Goal: Check status: Check status

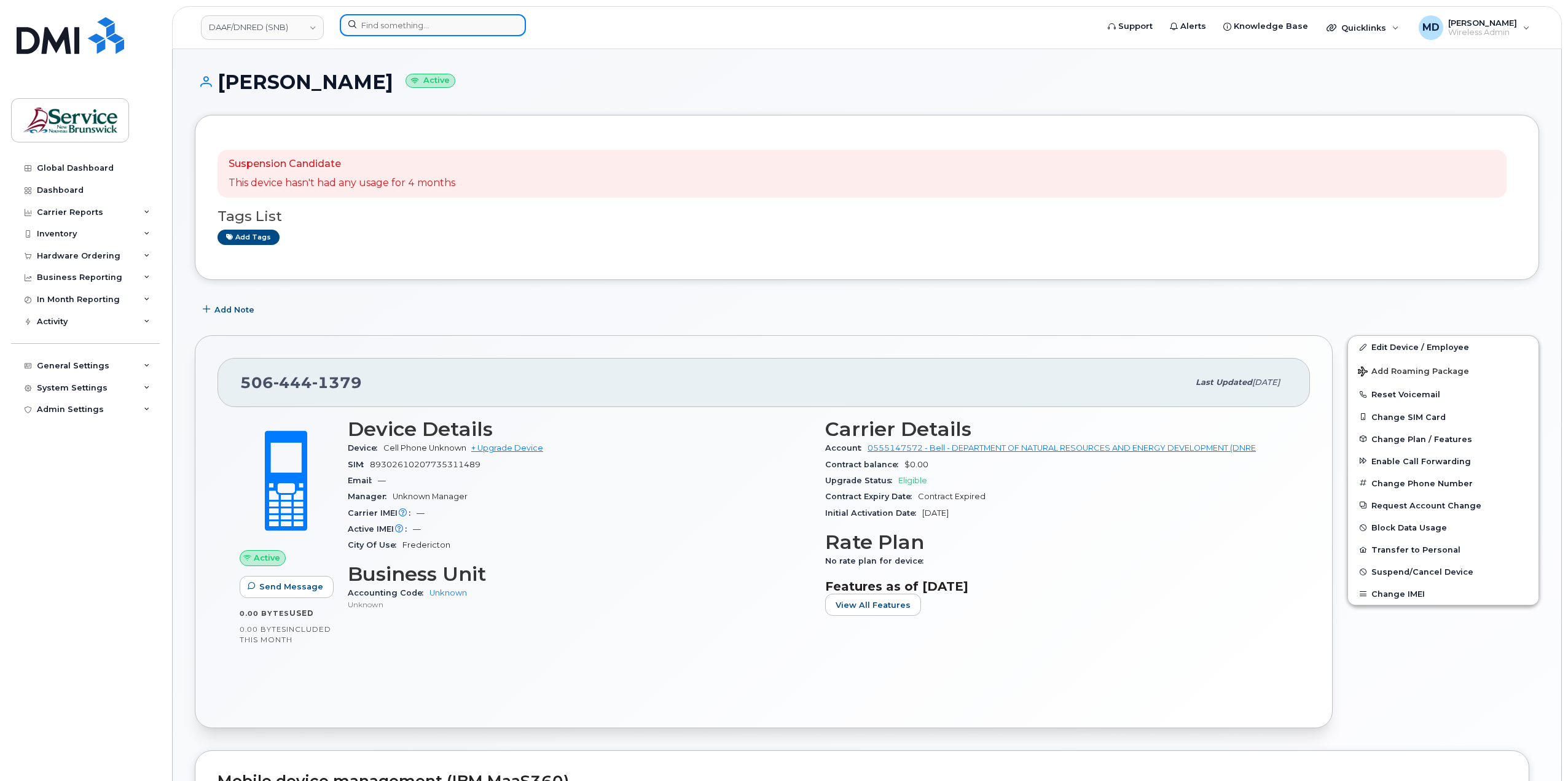
click at [427, 30] on input at bounding box center [432, 25] width 186 height 22
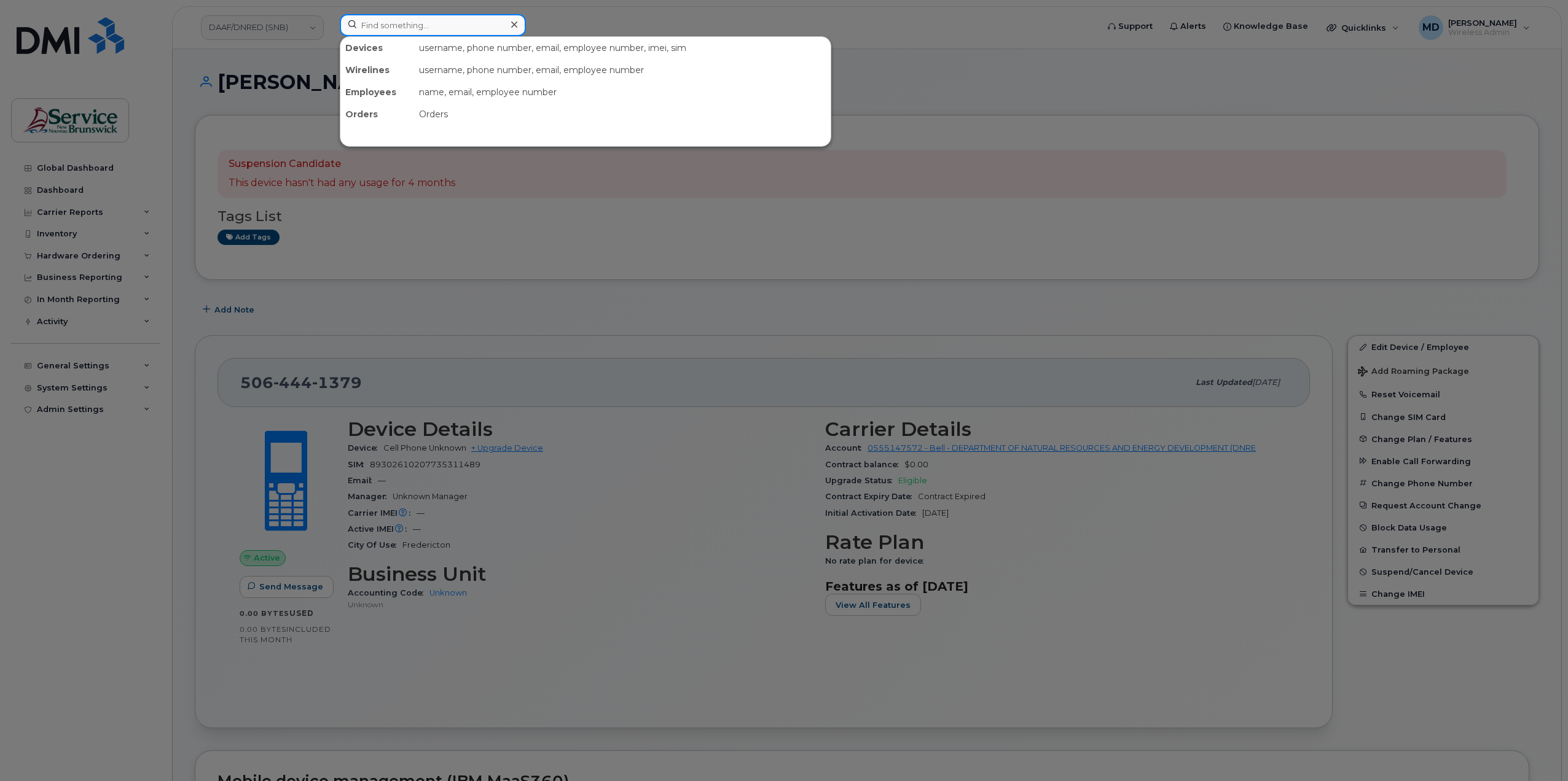
paste input "291671"
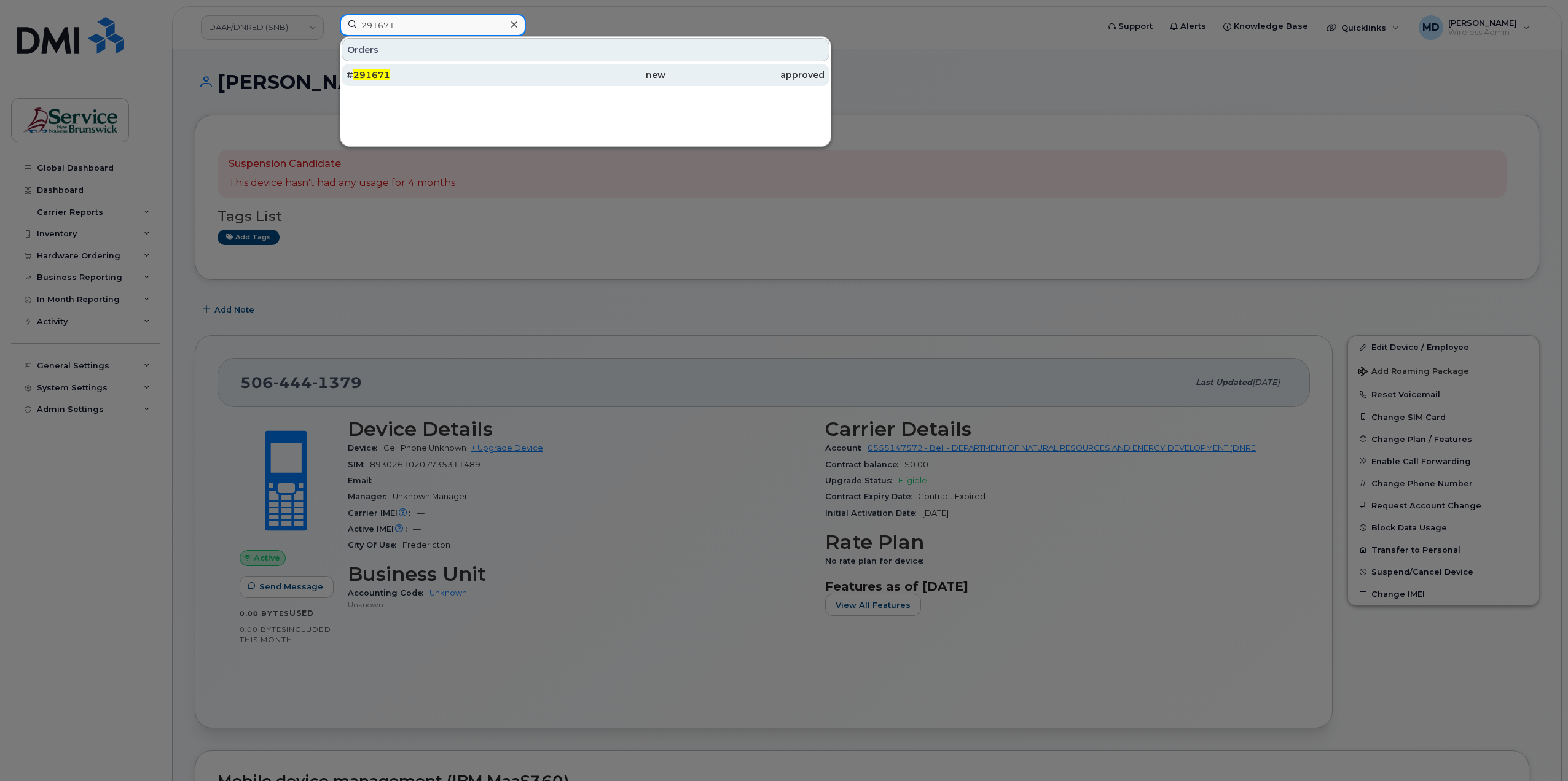
type input "291671"
click at [374, 71] on span "291671" at bounding box center [372, 74] width 37 height 11
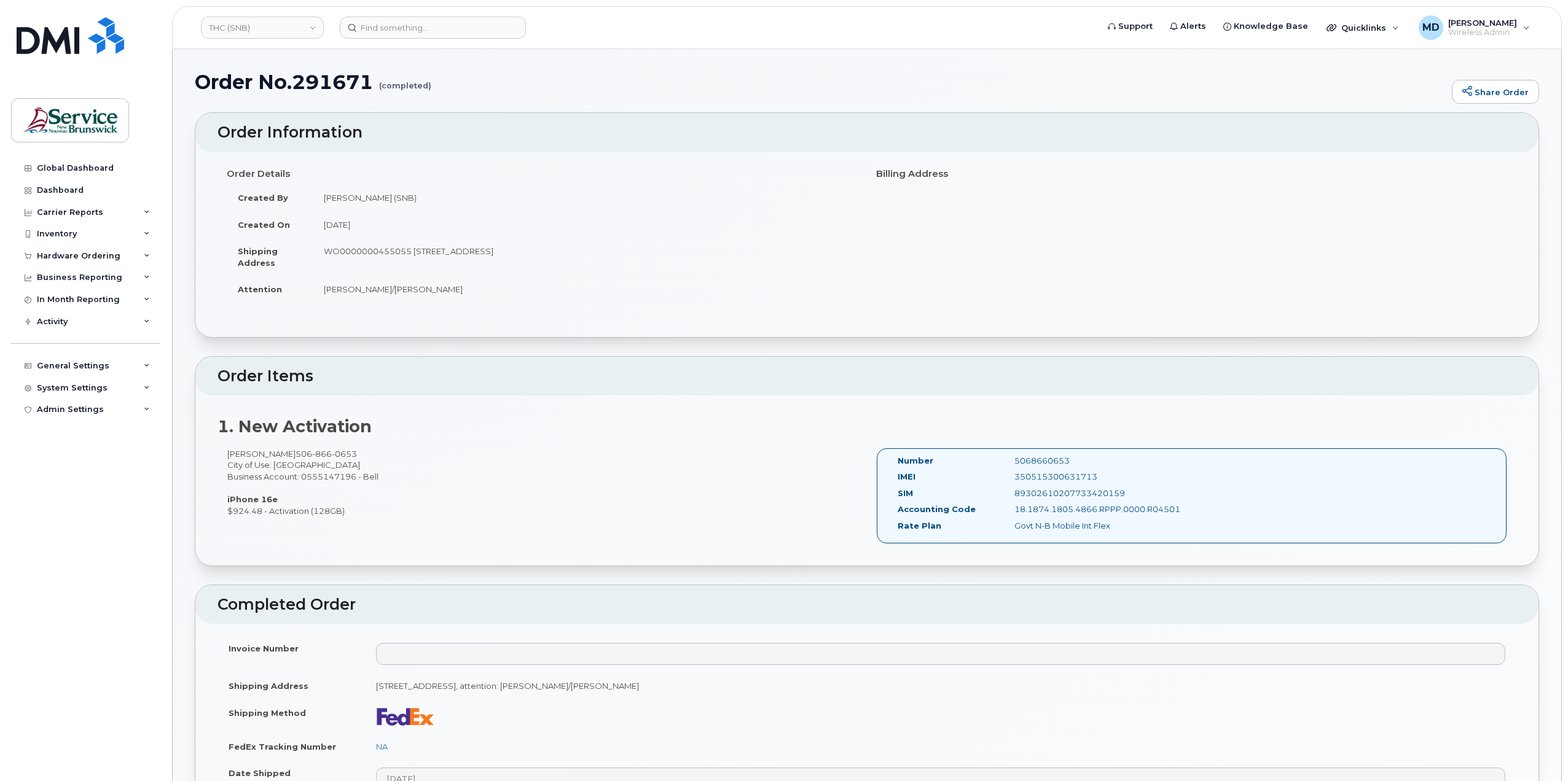
click at [330, 474] on div "Mélanie Arsenault 506 866 0653 City of Use: Moncton Business Account: 055514719…" at bounding box center [541, 482] width 650 height 68
click at [388, 31] on input at bounding box center [432, 27] width 186 height 22
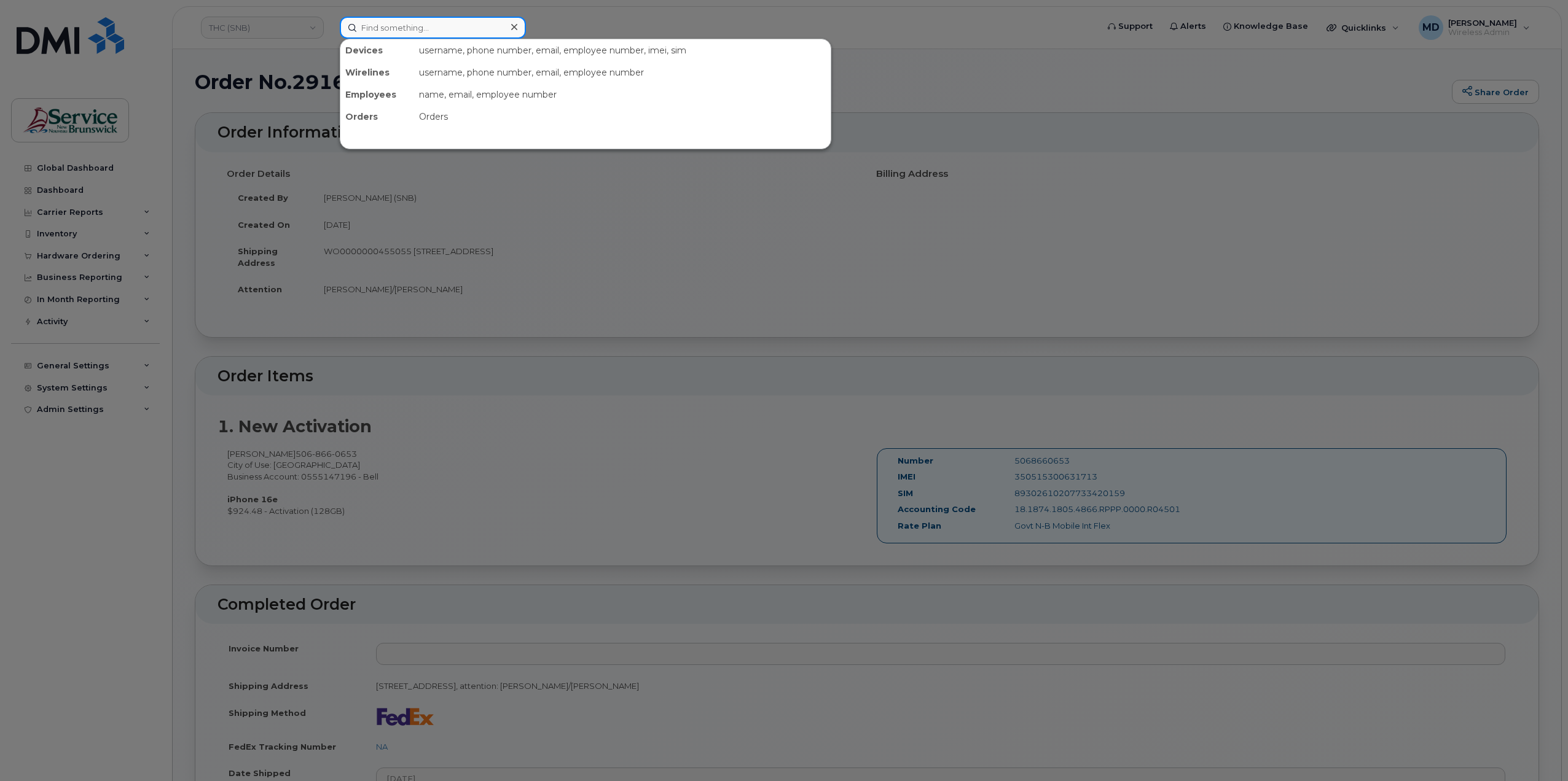
paste input "5064441379"
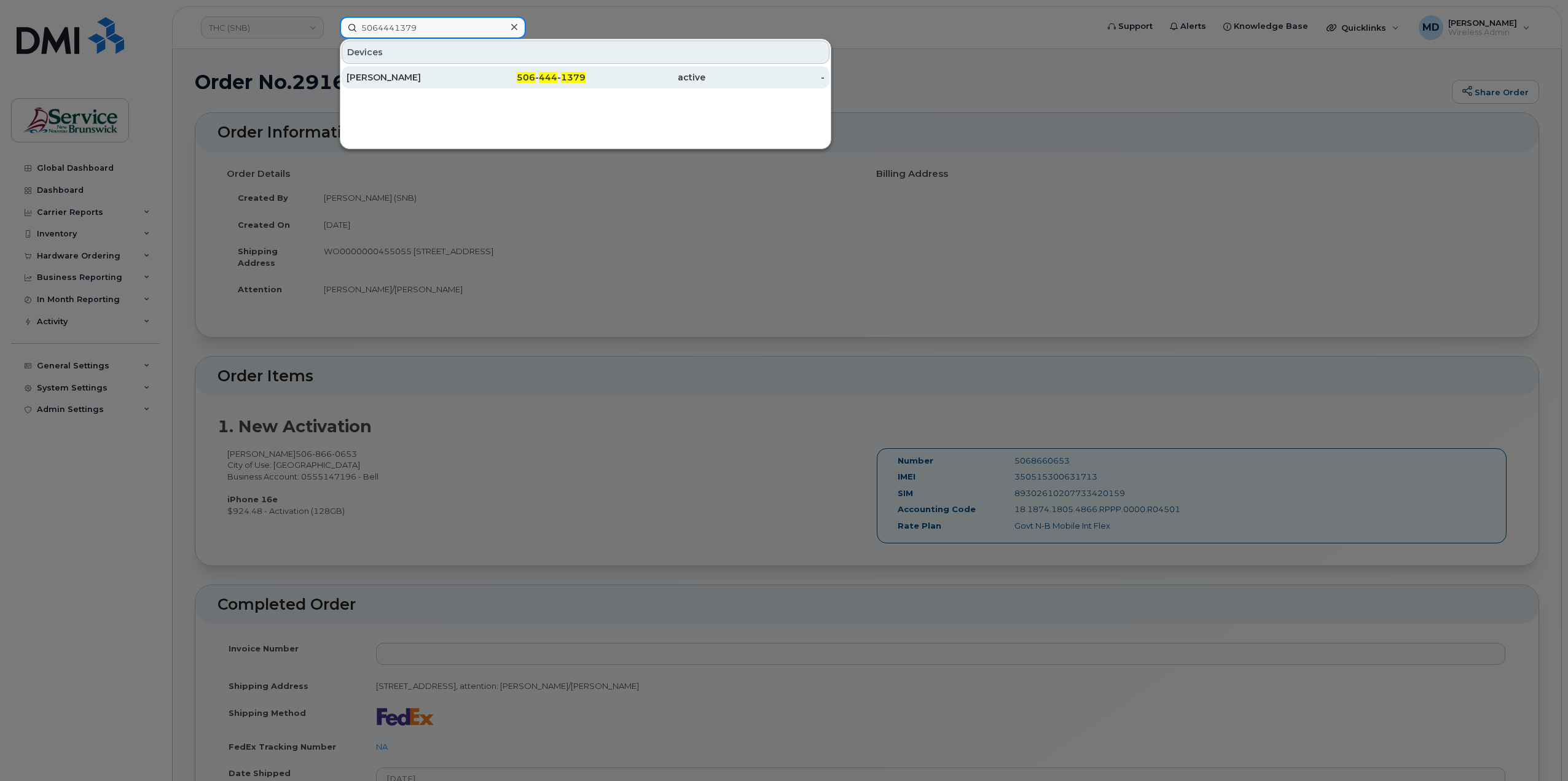
type input "5064441379"
click at [407, 79] on div "[PERSON_NAME]" at bounding box center [406, 77] width 120 height 13
